Goal: Find specific page/section: Find specific page/section

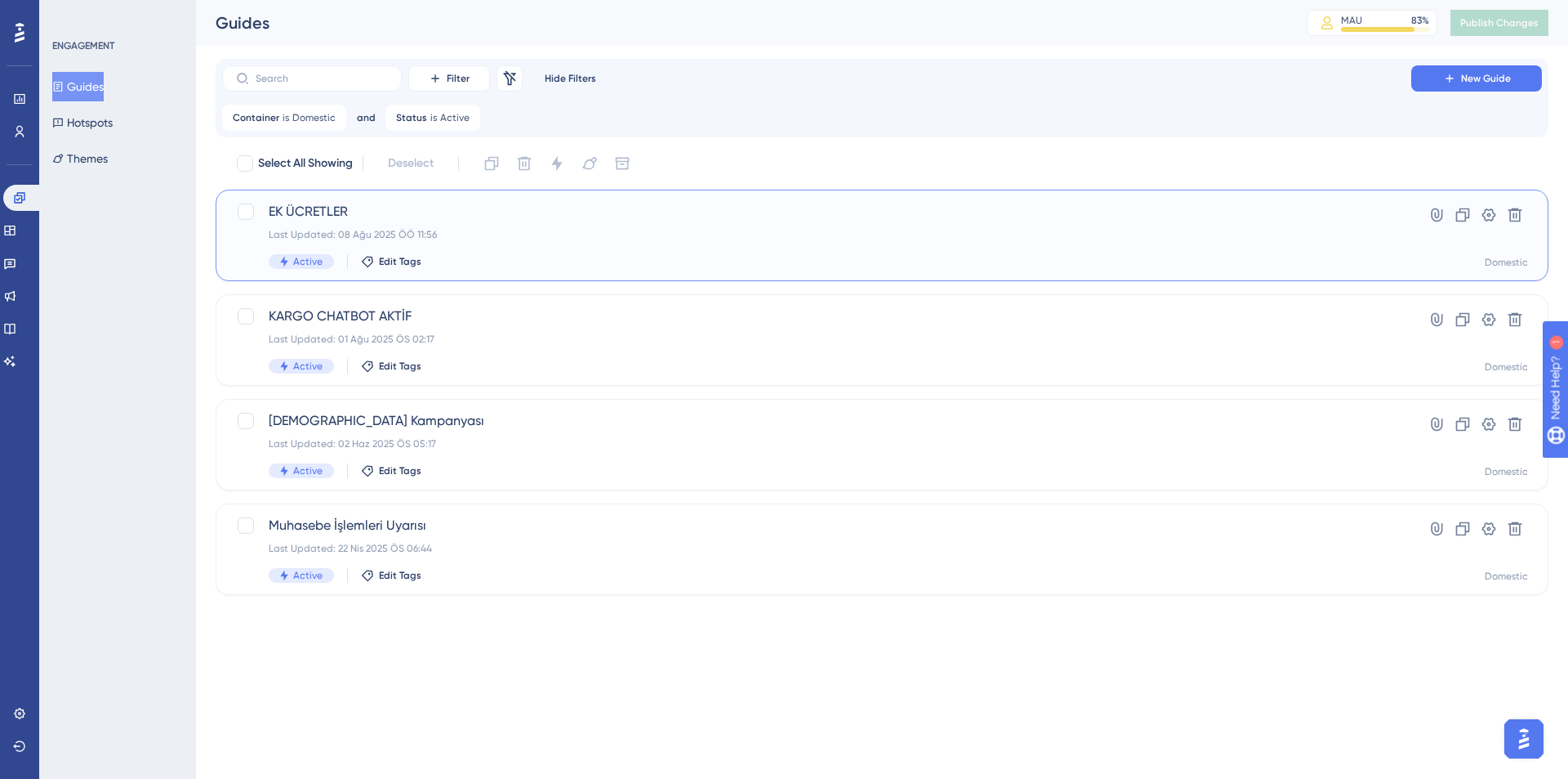
click at [606, 234] on div "Last Updated: 08 Ağu 2025 ÖÖ 11:56" at bounding box center [817, 234] width 1096 height 13
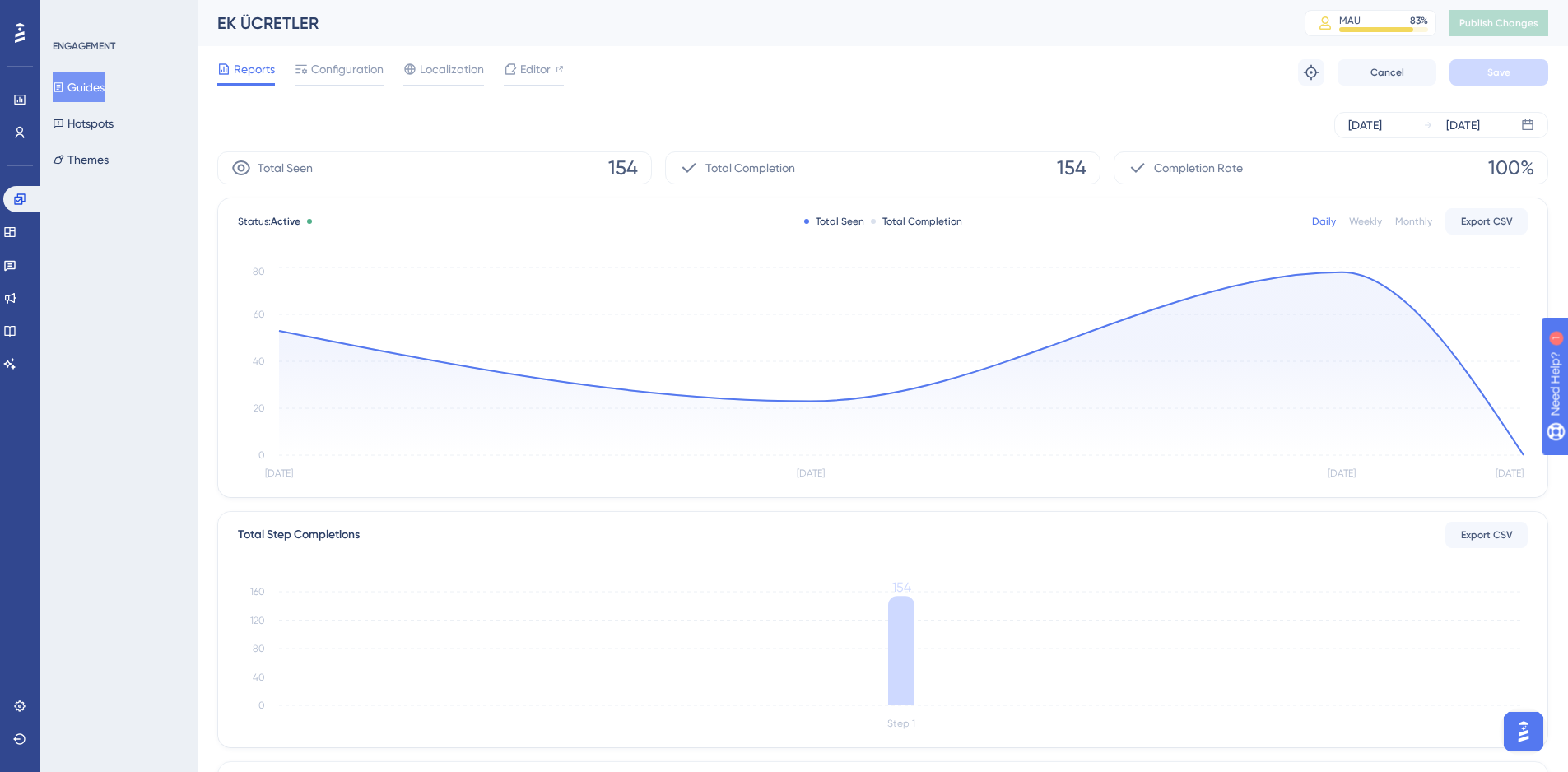
click at [1060, 70] on div "Reports Configuration Localization Editor Troubleshoot Cancel Save" at bounding box center [883, 72] width 1331 height 53
click at [532, 68] on span "Editor" at bounding box center [535, 69] width 30 height 20
